Goal: Task Accomplishment & Management: Use online tool/utility

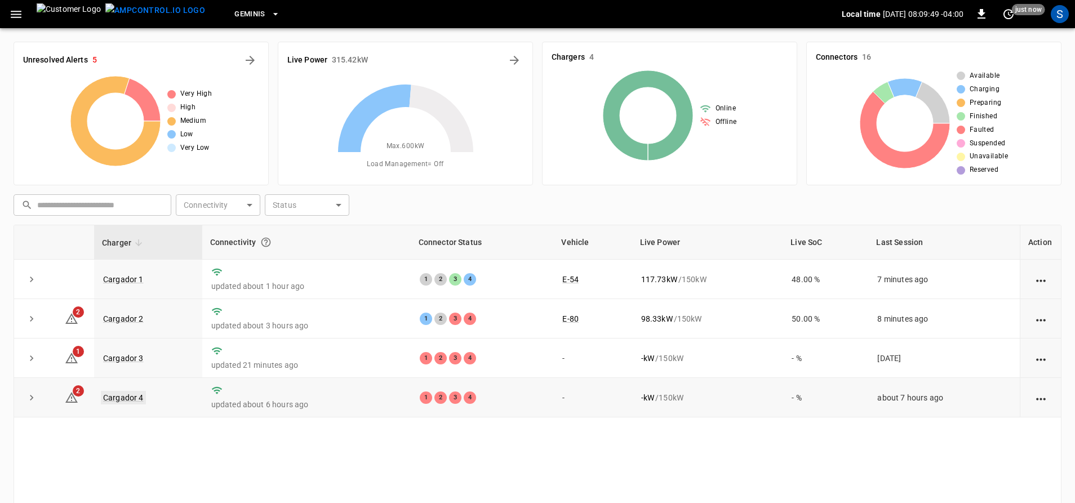
click at [131, 402] on link "Cargador 4" at bounding box center [123, 398] width 45 height 14
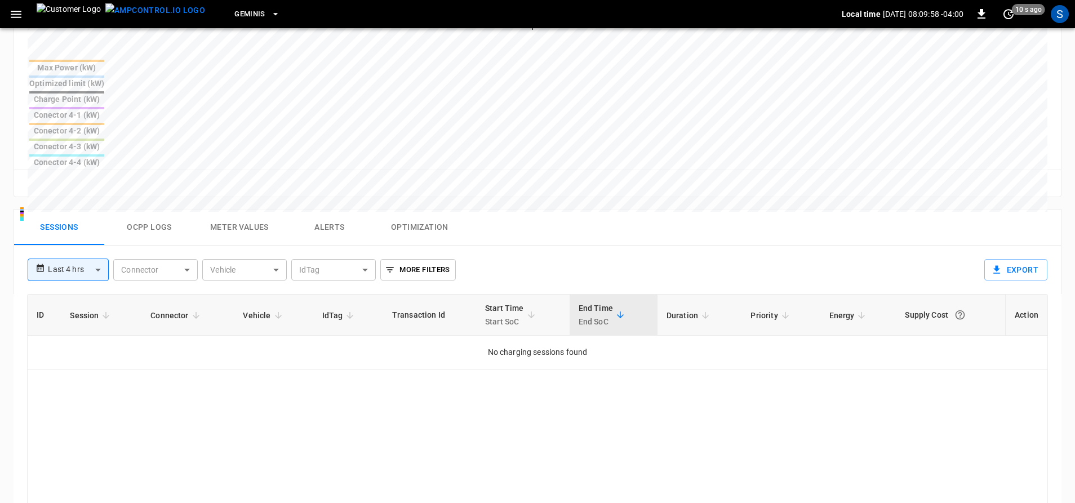
scroll to position [451, 0]
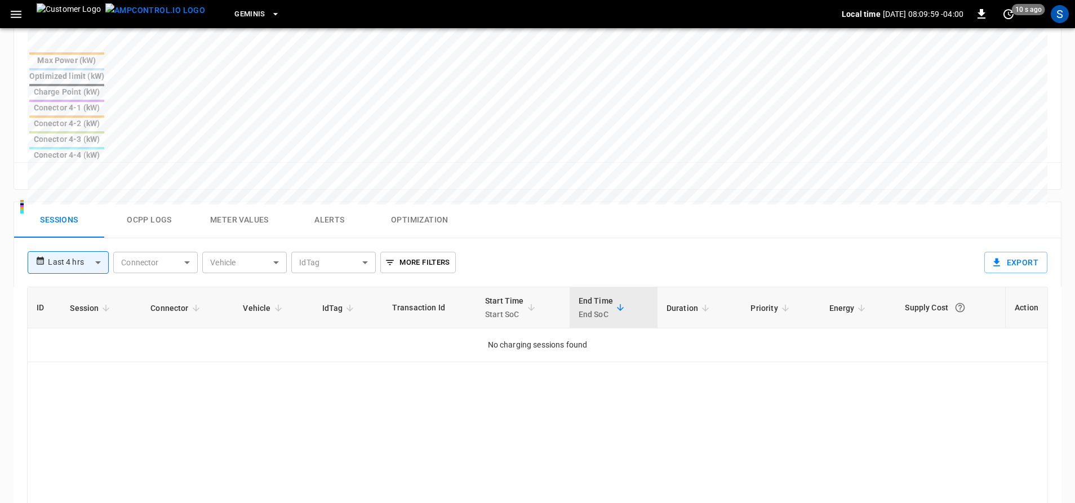
click at [83, 180] on body "**********" at bounding box center [537, 116] width 1075 height 1134
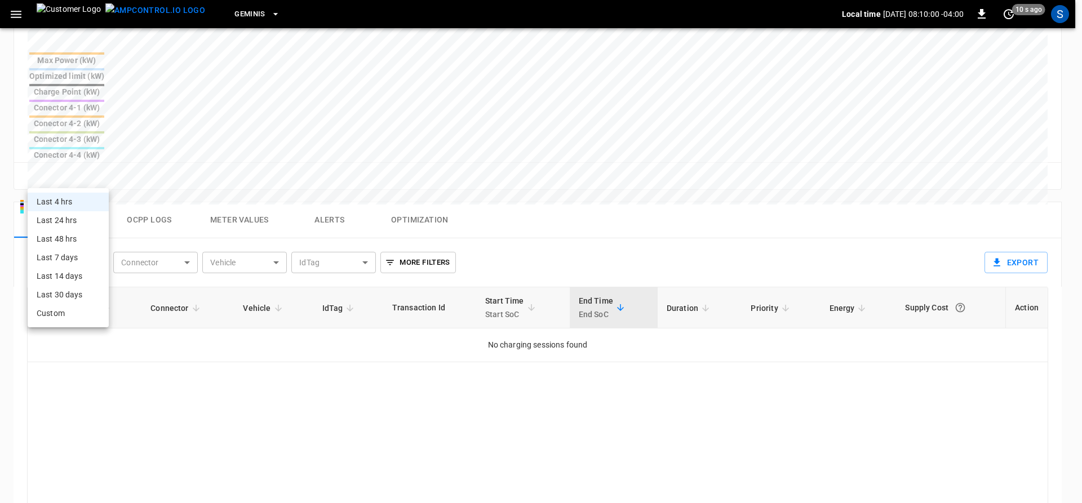
click at [80, 218] on li "Last 24 hrs" at bounding box center [68, 220] width 81 height 19
type input "**********"
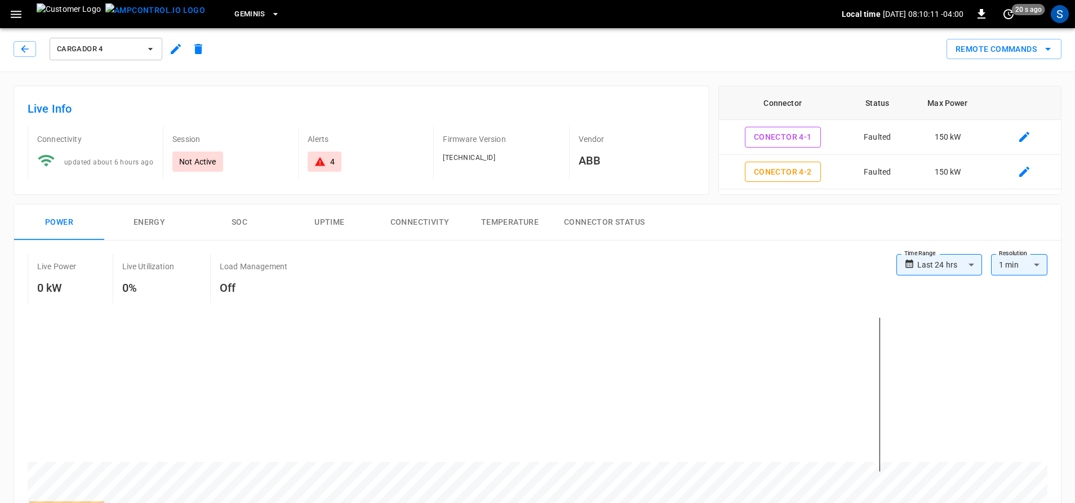
scroll to position [0, 0]
click at [975, 50] on button "Remote Commands" at bounding box center [1004, 51] width 115 height 21
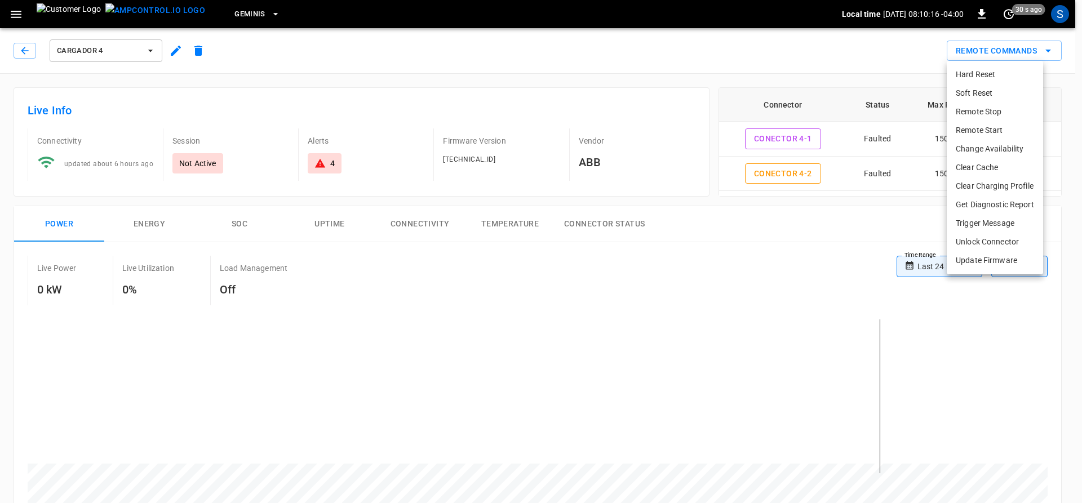
click at [996, 76] on li "Hard Reset" at bounding box center [995, 74] width 96 height 19
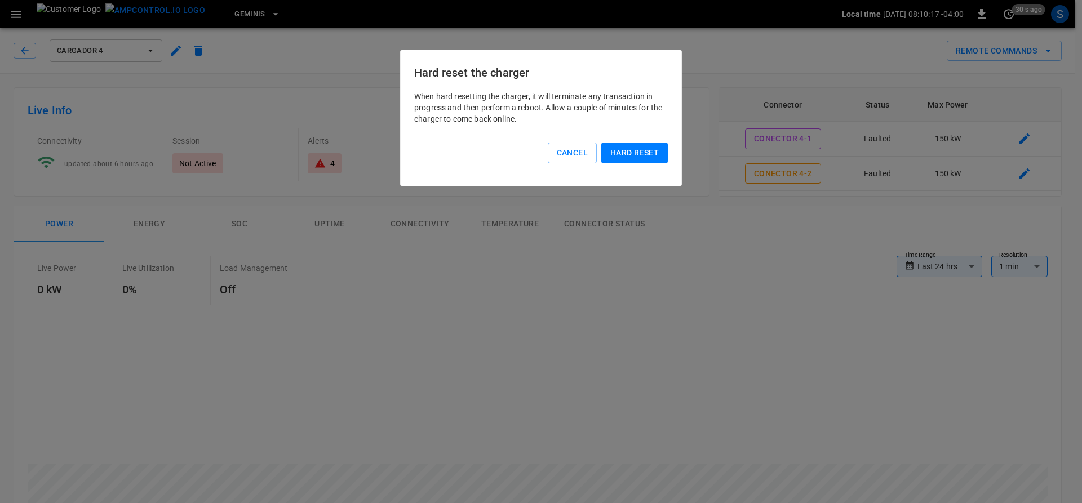
click at [647, 150] on button "Hard reset" at bounding box center [634, 153] width 66 height 21
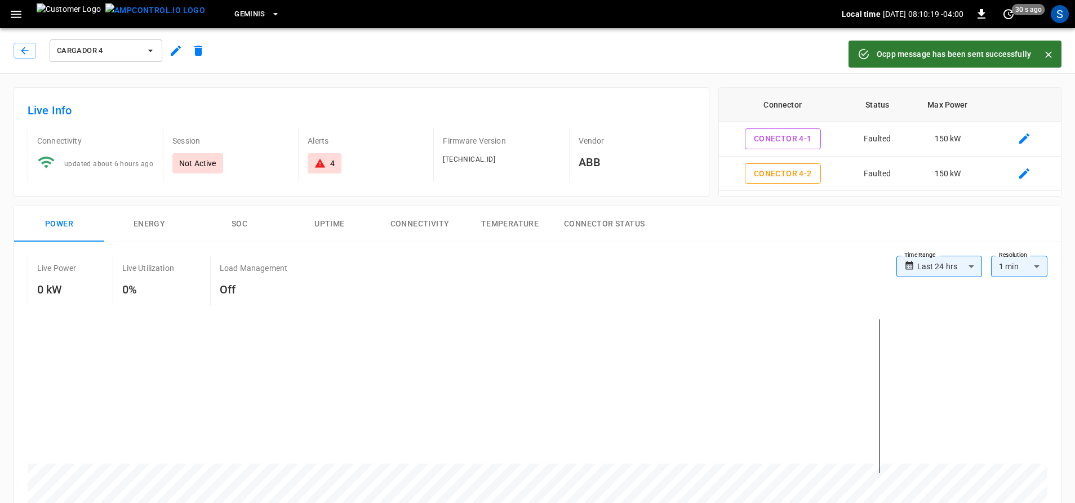
drag, startPoint x: 25, startPoint y: 49, endPoint x: 492, endPoint y: 281, distance: 521.6
click at [25, 49] on icon "button" at bounding box center [24, 50] width 11 height 11
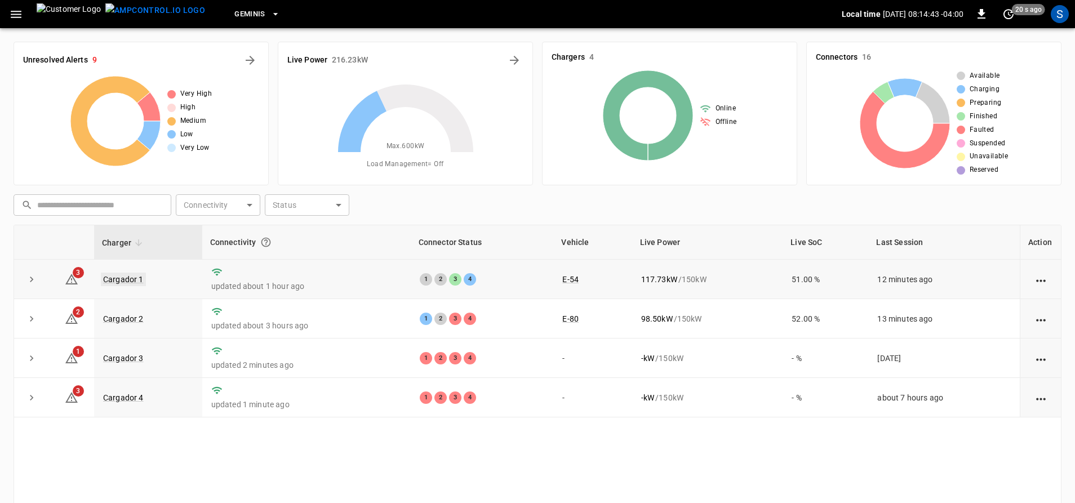
click at [130, 276] on link "Cargador 1" at bounding box center [123, 280] width 45 height 14
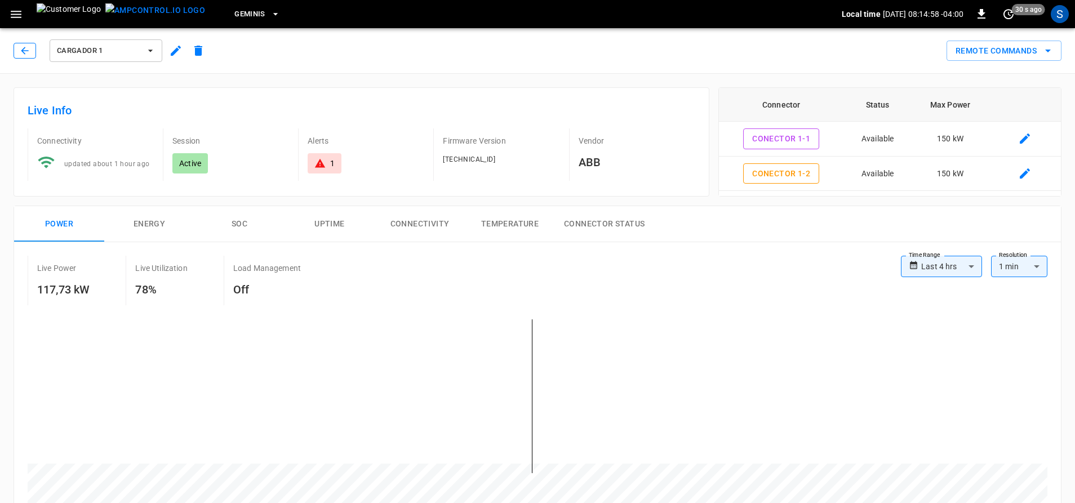
click at [21, 55] on icon "button" at bounding box center [24, 50] width 11 height 11
